Goal: Transaction & Acquisition: Download file/media

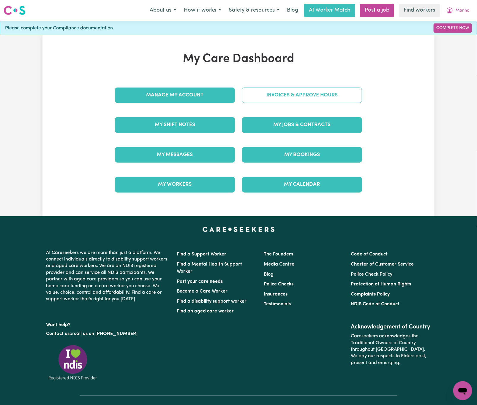
click at [310, 99] on link "Invoices & Approve Hours" at bounding box center [302, 95] width 120 height 15
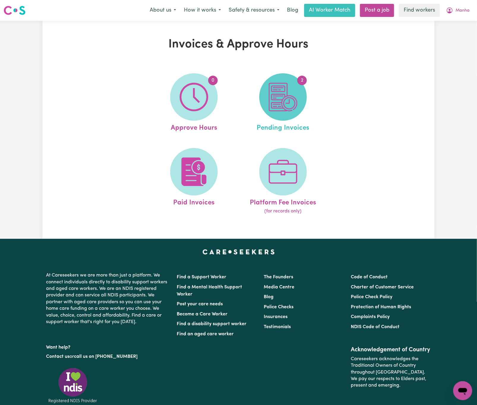
click at [280, 98] on img at bounding box center [283, 97] width 29 height 29
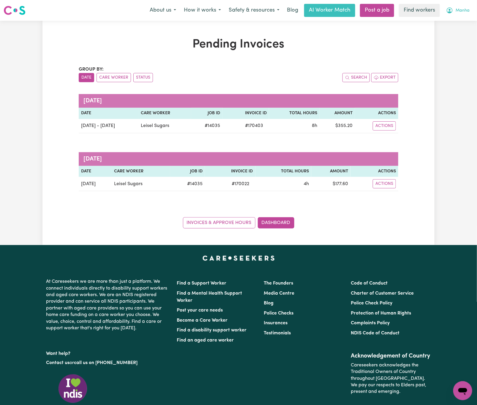
click at [461, 14] on span "Manha" at bounding box center [463, 10] width 14 height 7
click at [468, 25] on link "My Dashboard" at bounding box center [449, 23] width 47 height 11
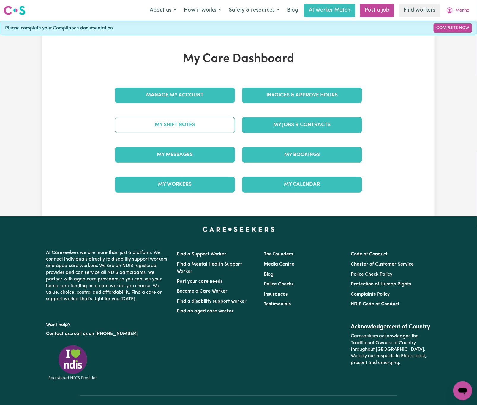
click at [204, 124] on link "My Shift Notes" at bounding box center [175, 124] width 120 height 15
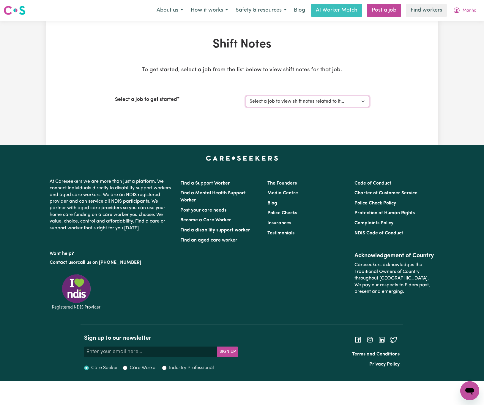
click at [316, 104] on select "Select a job to view shift notes related to it... [DEMOGRAPHIC_DATA] Support Wo…" at bounding box center [308, 101] width 124 height 11
select select "14035"
click at [246, 96] on select "Select a job to view shift notes related to it... [DEMOGRAPHIC_DATA] Support Wo…" at bounding box center [308, 101] width 124 height 11
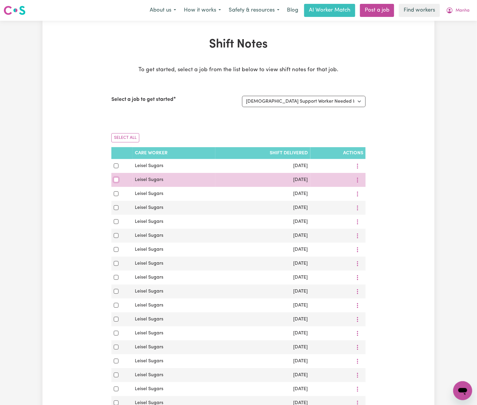
click at [115, 182] on input "checkbox" at bounding box center [116, 180] width 5 height 5
checkbox input "true"
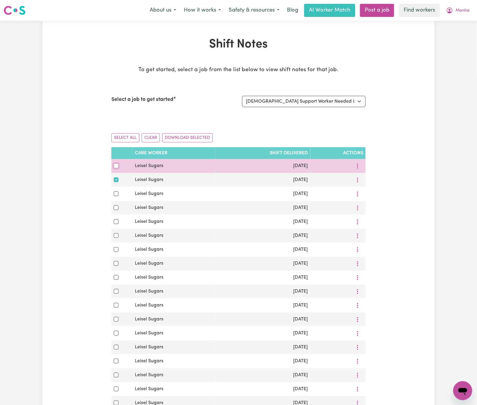
click at [114, 167] on input "checkbox" at bounding box center [116, 166] width 5 height 5
checkbox input "true"
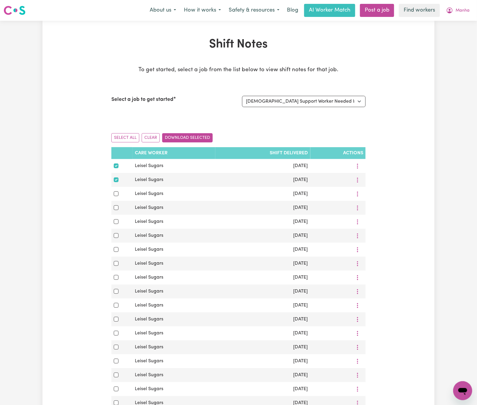
click at [196, 141] on button "Download Selected" at bounding box center [187, 137] width 50 height 9
